Goal: Find contact information: Find contact information

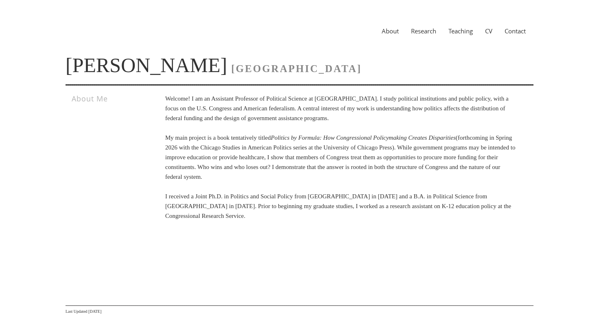
click at [420, 30] on link "Research" at bounding box center [423, 31] width 37 height 8
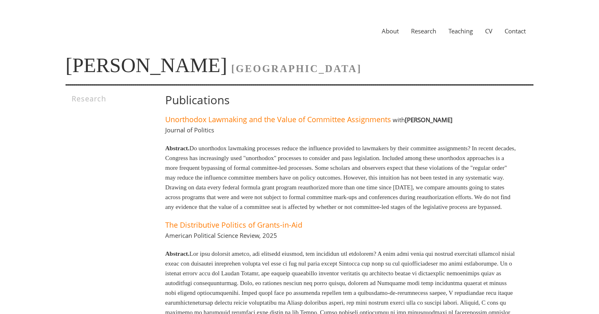
click at [488, 31] on link "CV" at bounding box center [489, 31] width 20 height 8
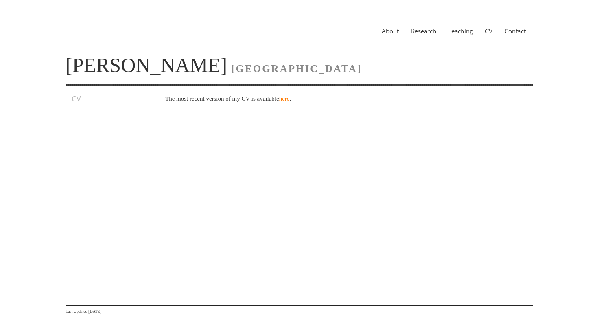
click at [518, 31] on link "Contact" at bounding box center [514, 31] width 33 height 8
